Goal: Entertainment & Leisure: Consume media (video, audio)

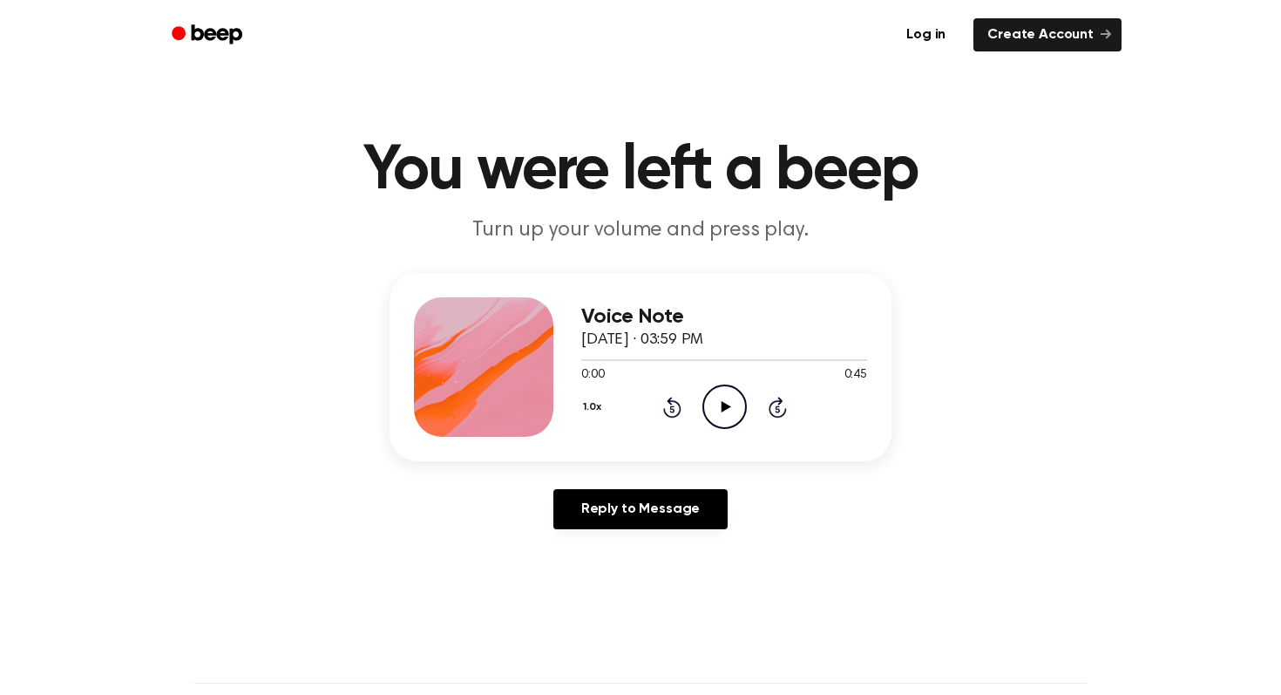
click at [723, 400] on icon "Play Audio" at bounding box center [724, 406] width 44 height 44
click at [724, 406] on icon at bounding box center [726, 406] width 10 height 11
click at [720, 399] on icon "Play Audio" at bounding box center [724, 406] width 44 height 44
